Goal: Transaction & Acquisition: Obtain resource

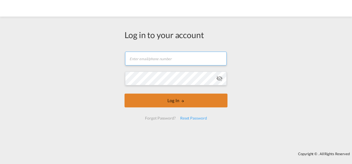
type input "[PERSON_NAME][EMAIL_ADDRESS][PERSON_NAME][DOMAIN_NAME]"
click at [180, 102] on md-icon "LOGIN" at bounding box center [182, 101] width 4 height 4
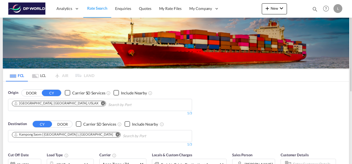
click at [101, 102] on md-icon "Remove" at bounding box center [103, 103] width 4 height 4
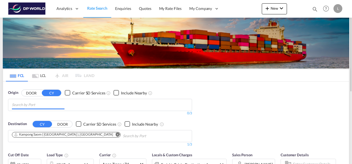
click at [48, 105] on input "Chips input." at bounding box center [38, 105] width 53 height 9
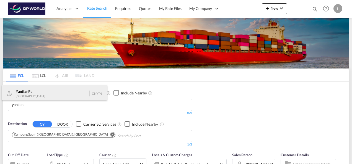
type input "yantian"
click at [36, 95] on div "Yantian Pt China CNYTN" at bounding box center [54, 93] width 105 height 17
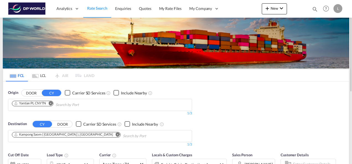
click at [116, 134] on md-icon "Remove" at bounding box center [118, 134] width 4 height 4
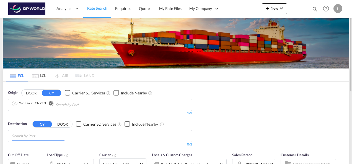
click at [67, 135] on md-chips at bounding box center [99, 136] width 183 height 12
click at [36, 134] on body "Analytics Dashboard Rate Search Enquiries Quotes My Rate Files My Company" at bounding box center [176, 82] width 352 height 164
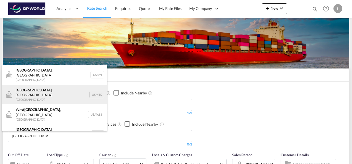
scroll to position [17, 0]
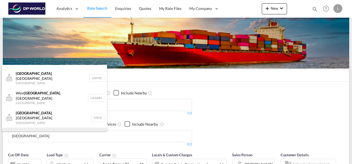
type input "memphis"
click at [47, 128] on div "Memphis , TN United States USMEM" at bounding box center [54, 138] width 105 height 20
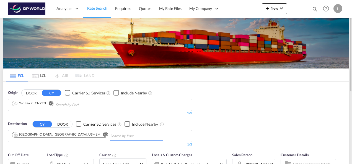
scroll to position [55, 0]
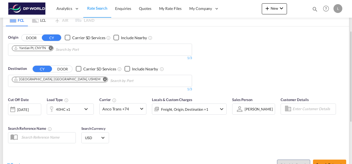
click at [73, 110] on div "40HC x1" at bounding box center [64, 109] width 34 height 11
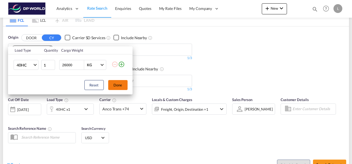
click at [119, 85] on button "Done" at bounding box center [117, 85] width 19 height 10
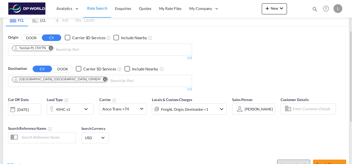
click at [242, 111] on div at bounding box center [239, 109] width 9 height 10
click at [252, 107] on div "[PERSON_NAME]" at bounding box center [258, 109] width 28 height 4
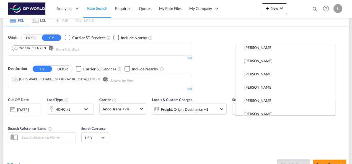
scroll to position [0, 0]
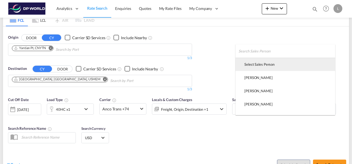
click at [258, 62] on div "Select Sales Person" at bounding box center [259, 64] width 30 height 5
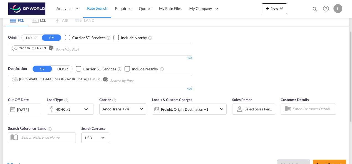
click at [263, 116] on div "Sales Person Select Sales Person Select Sales Person" at bounding box center [253, 108] width 48 height 29
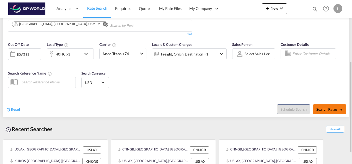
click at [324, 105] on button "Search Rates" at bounding box center [329, 109] width 33 height 10
type input "CNYTN to USMEM / [DATE]"
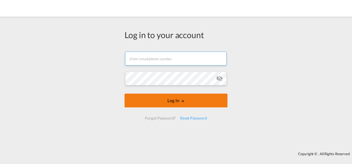
type input "[PERSON_NAME][EMAIL_ADDRESS][PERSON_NAME][DOMAIN_NAME]"
click at [177, 98] on button "Log In" at bounding box center [175, 101] width 103 height 14
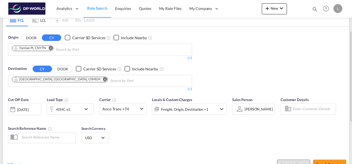
scroll to position [83, 0]
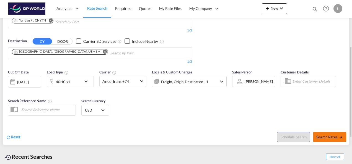
click at [329, 138] on span "Search Rates" at bounding box center [329, 137] width 27 height 4
type input "CNYTN to USMEM / [DATE]"
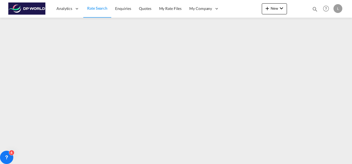
click at [313, 8] on md-icon "icon-magnify" at bounding box center [314, 9] width 6 height 6
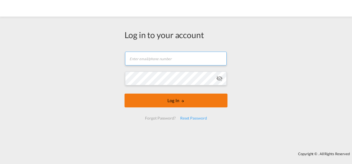
type input "[PERSON_NAME][EMAIL_ADDRESS][PERSON_NAME][DOMAIN_NAME]"
click at [185, 99] on button "Log In" at bounding box center [175, 101] width 103 height 14
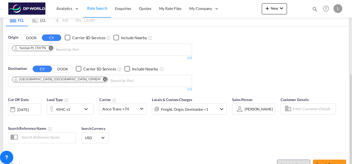
scroll to position [83, 0]
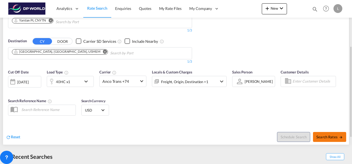
click at [326, 138] on span "Search Rates" at bounding box center [329, 137] width 27 height 4
type input "CNYTN to USMEM / [DATE]"
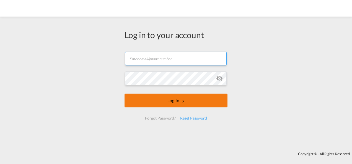
type input "[PERSON_NAME][EMAIL_ADDRESS][PERSON_NAME][DOMAIN_NAME]"
click at [179, 101] on button "Log In" at bounding box center [175, 101] width 103 height 14
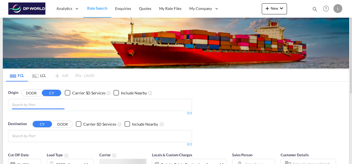
click at [61, 107] on input "Chips input." at bounding box center [38, 105] width 53 height 9
click at [48, 105] on input "Chips input." at bounding box center [38, 105] width 53 height 9
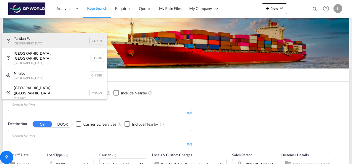
click at [30, 40] on div "Yantian Pt China CNYTN" at bounding box center [54, 40] width 105 height 15
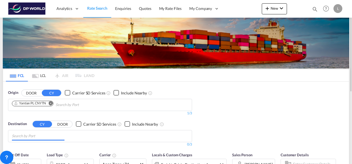
click at [28, 135] on input "Chips input." at bounding box center [38, 136] width 53 height 9
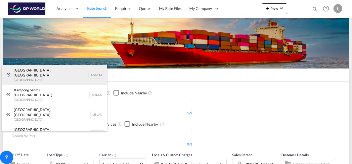
click at [28, 71] on div "[GEOGRAPHIC_DATA], [GEOGRAPHIC_DATA] [GEOGRAPHIC_DATA] USMEM" at bounding box center [54, 75] width 105 height 20
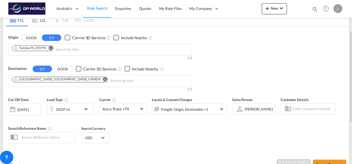
scroll to position [83, 0]
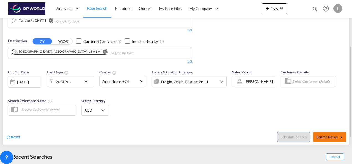
click at [332, 135] on span "Search Rates" at bounding box center [329, 137] width 27 height 4
type input "CNYTN to USMEM / [DATE]"
